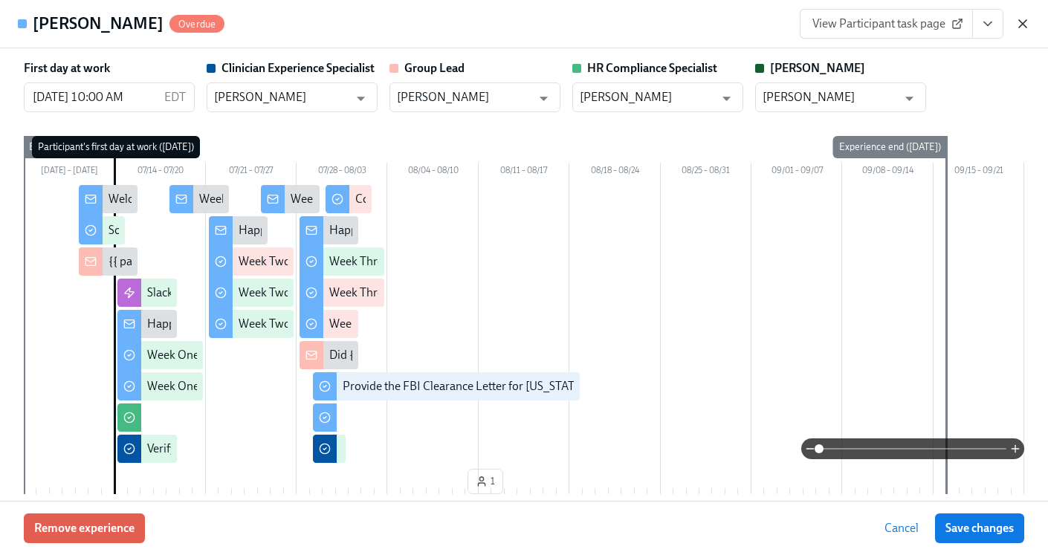
scroll to position [91, 0]
click at [1026, 25] on icon "button" at bounding box center [1022, 23] width 15 height 15
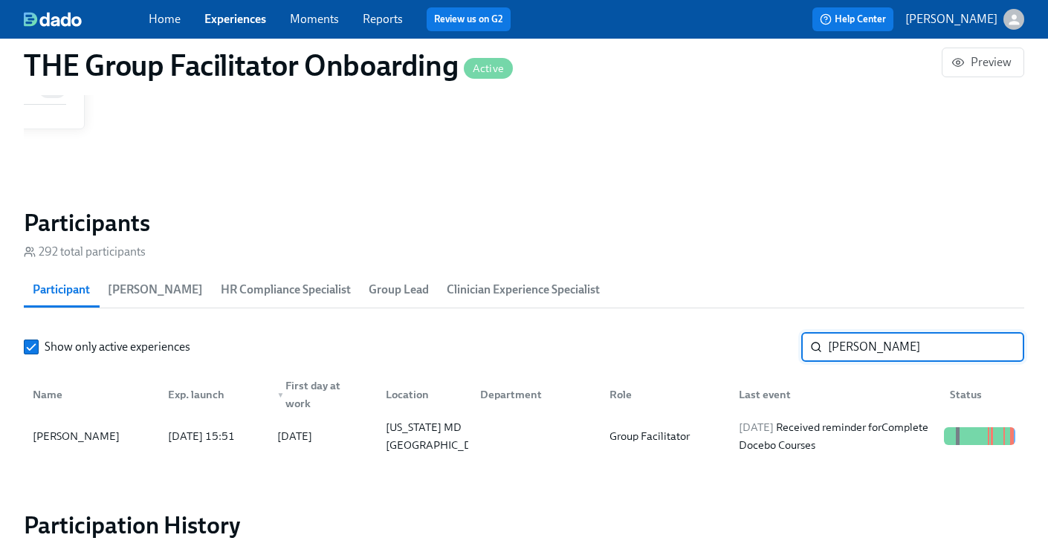
drag, startPoint x: 902, startPoint y: 344, endPoint x: 770, endPoint y: 347, distance: 131.6
click at [771, 347] on div "Show only active experiences [PERSON_NAME] ​" at bounding box center [524, 347] width 1001 height 30
type input "Quaye"
click at [514, 438] on div at bounding box center [532, 437] width 129 height 30
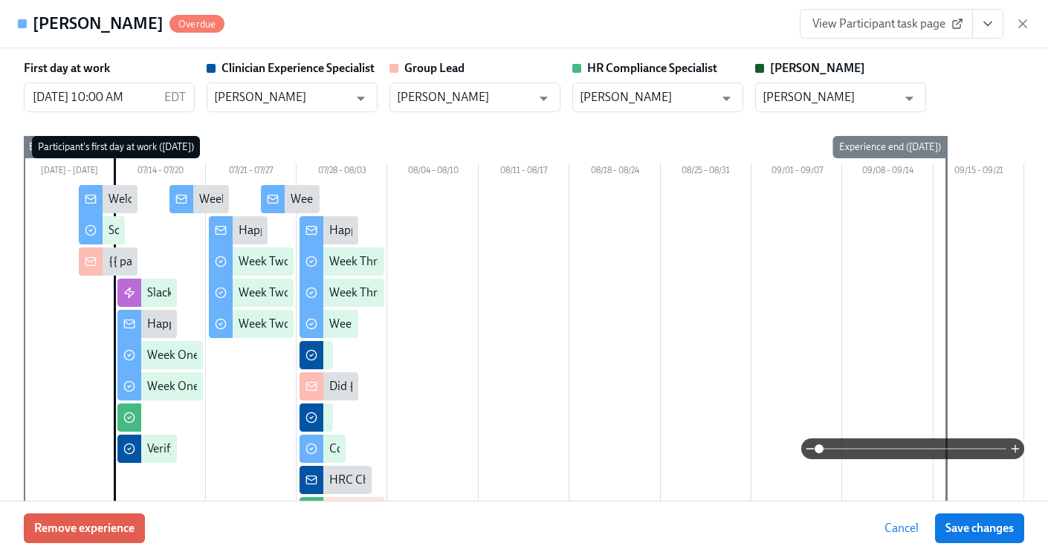
click at [985, 28] on icon "View task page" at bounding box center [988, 23] width 15 height 15
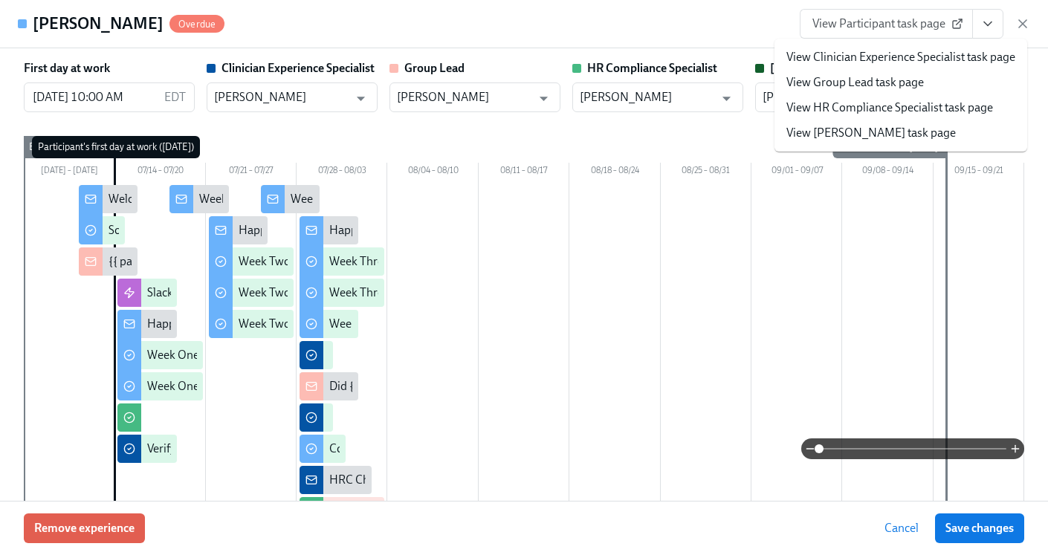
click at [905, 100] on link "View HR Compliance Specialist task page" at bounding box center [890, 108] width 207 height 16
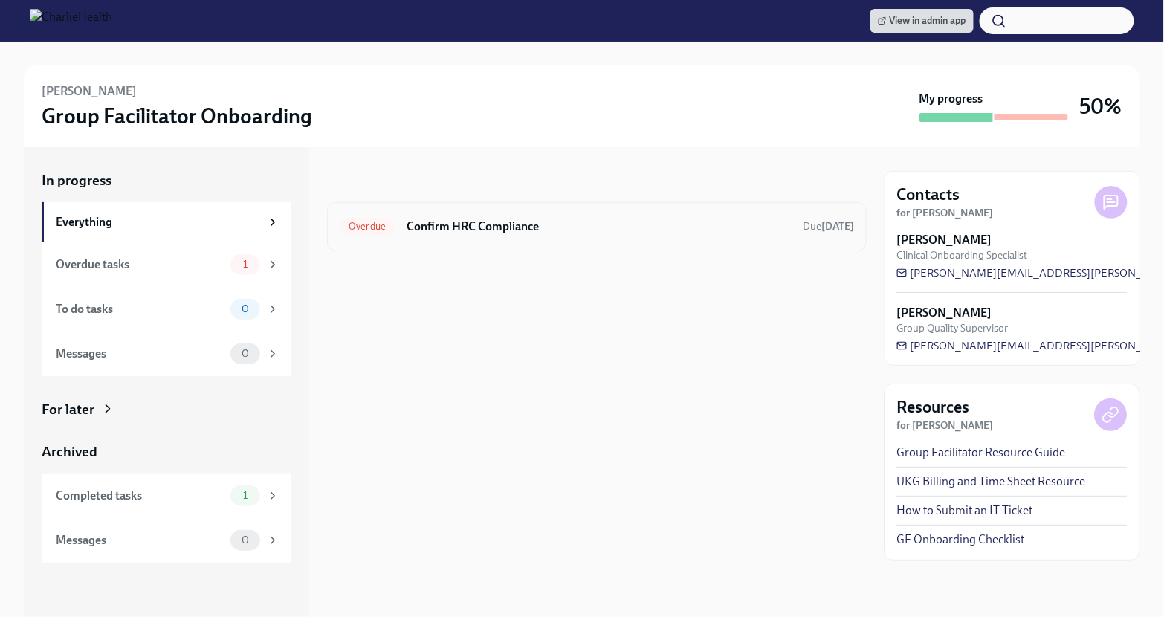
click at [612, 238] on div "Overdue Confirm HRC Compliance Due 7 days ago" at bounding box center [597, 226] width 540 height 49
click at [610, 227] on h6 "Confirm HRC Compliance" at bounding box center [599, 227] width 384 height 16
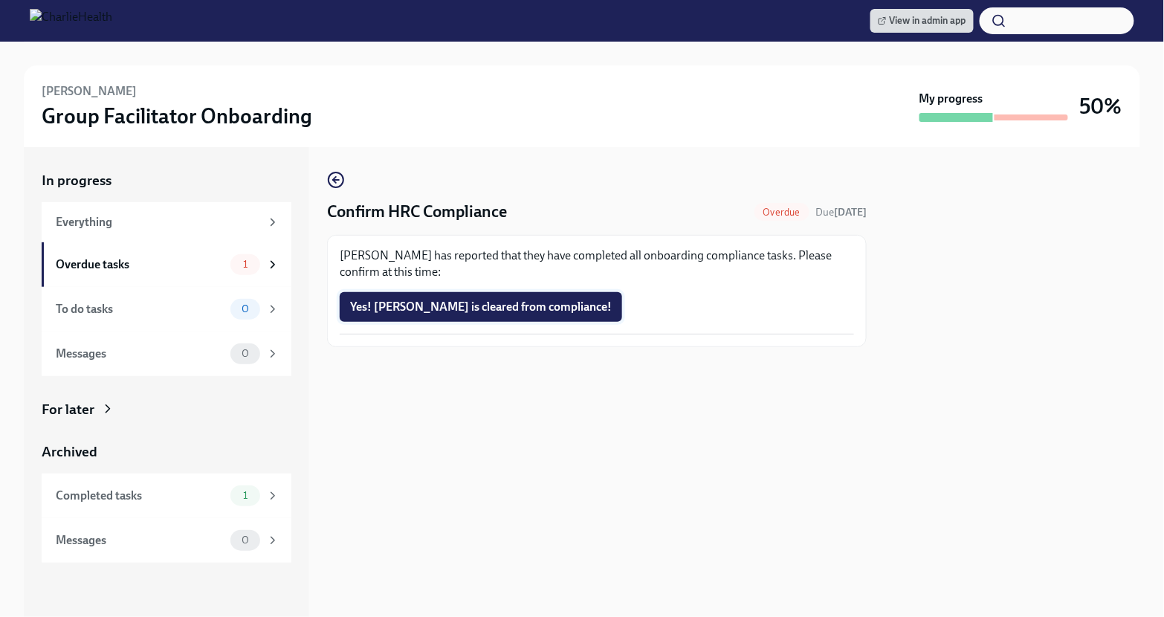
click at [465, 315] on button "Yes! Jaelyn is cleared from compliance!" at bounding box center [481, 307] width 282 height 30
